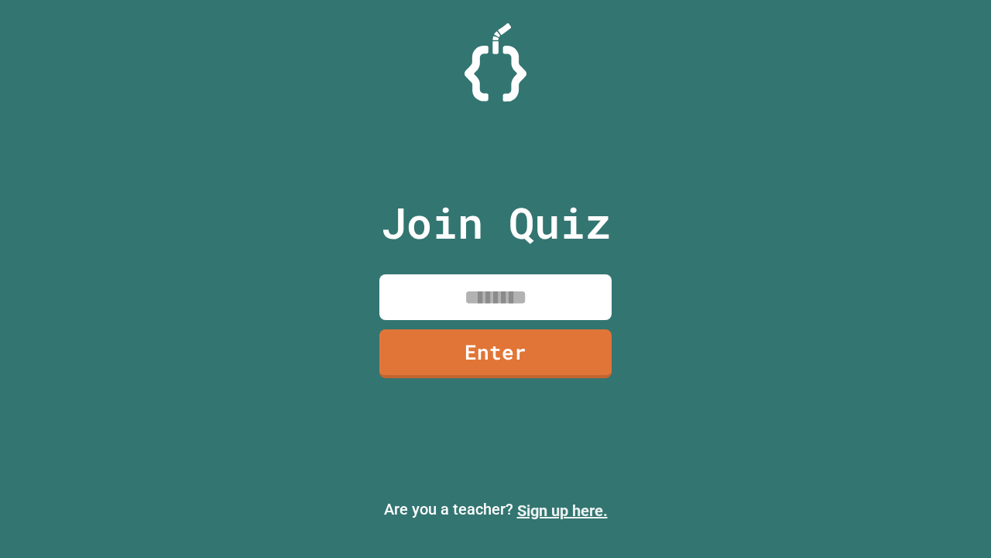
click at [562, 510] on link "Sign up here." at bounding box center [562, 510] width 91 height 19
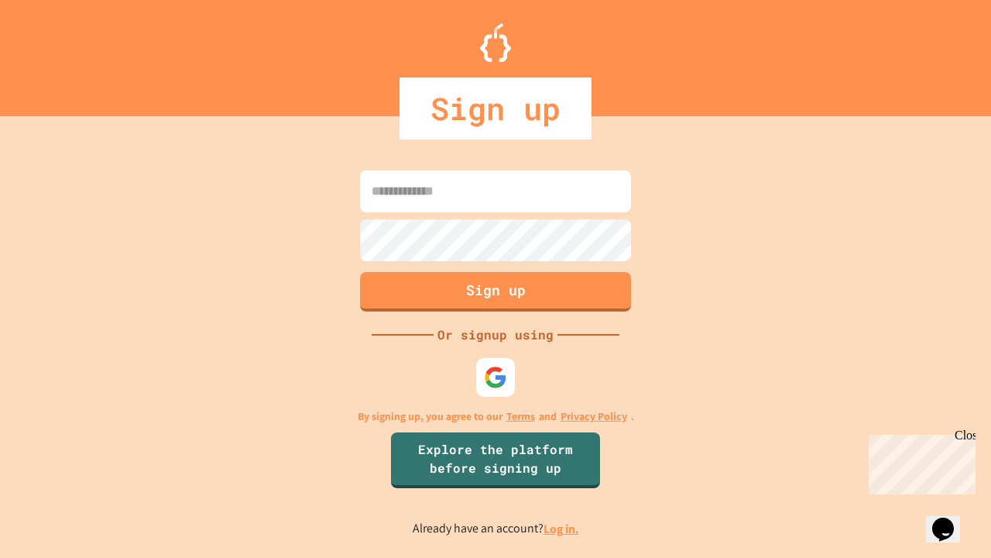
click at [562, 528] on link "Log in." at bounding box center [562, 529] width 36 height 16
